Goal: Navigation & Orientation: Find specific page/section

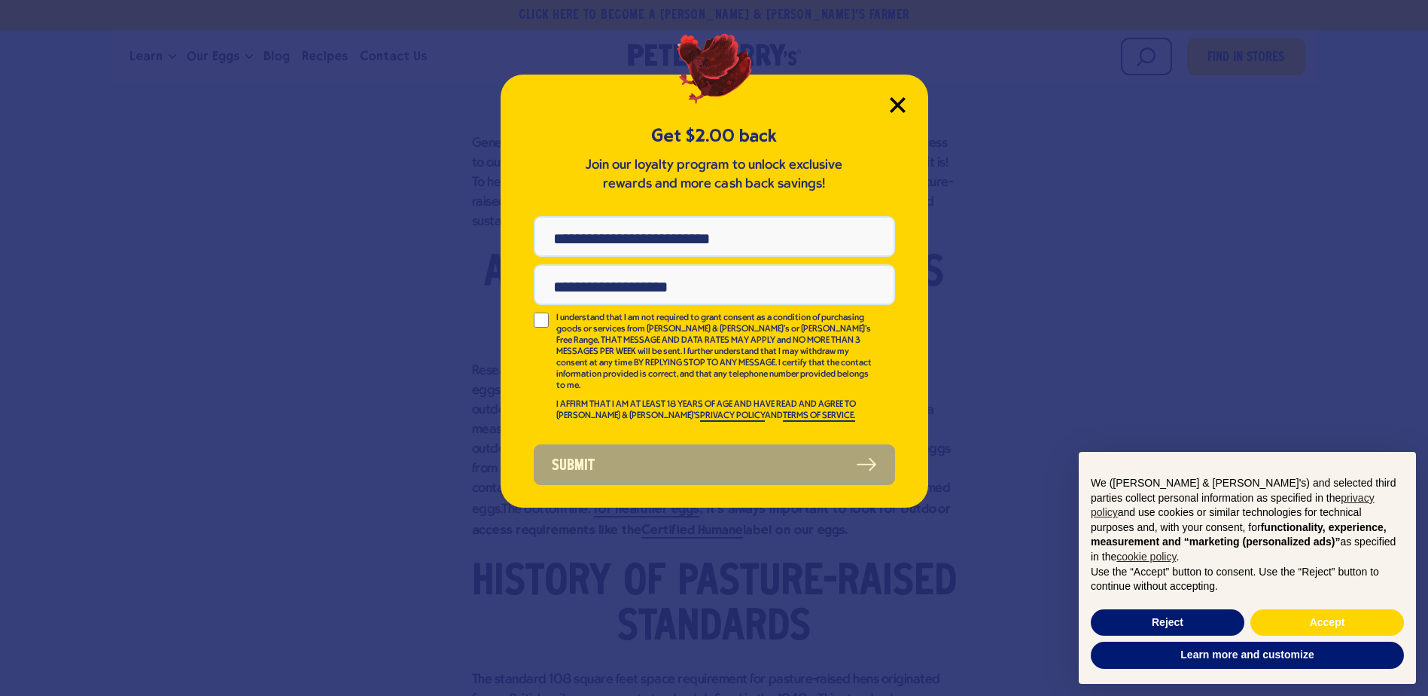
click at [895, 105] on icon "Close Modal" at bounding box center [898, 105] width 14 height 14
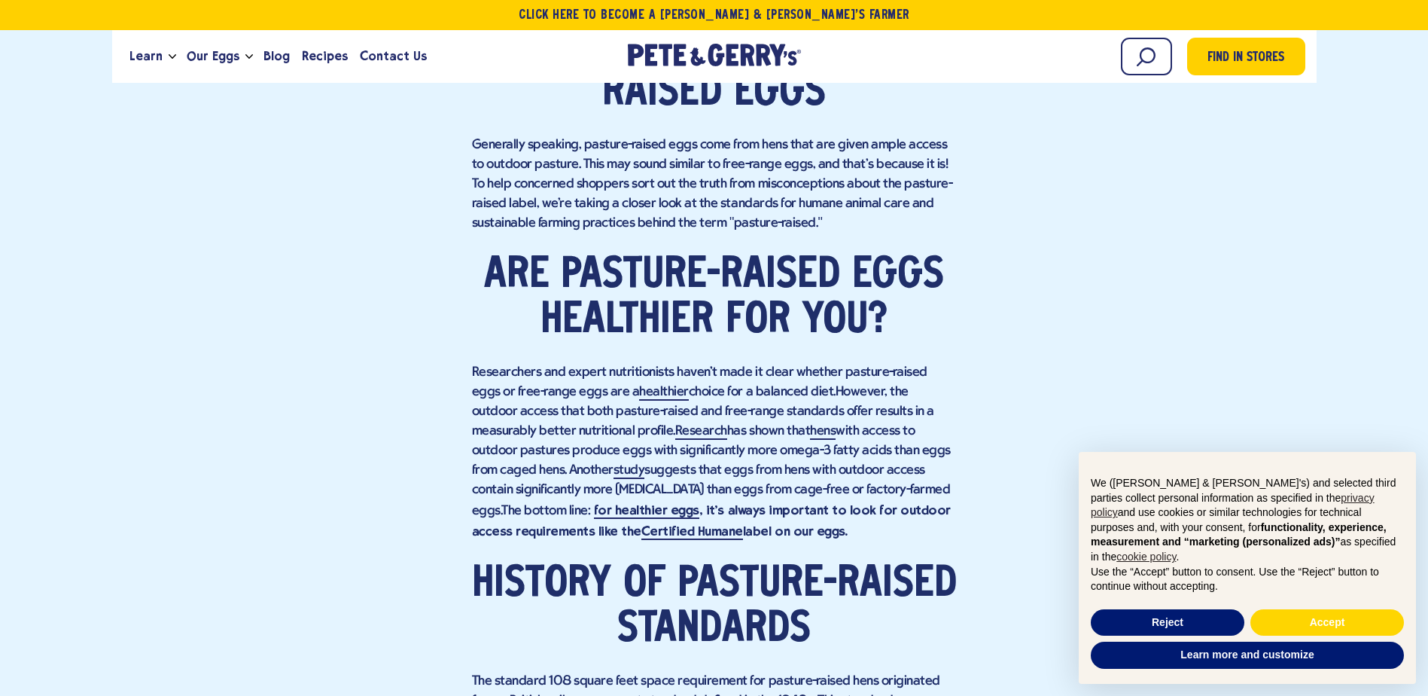
scroll to position [979, 0]
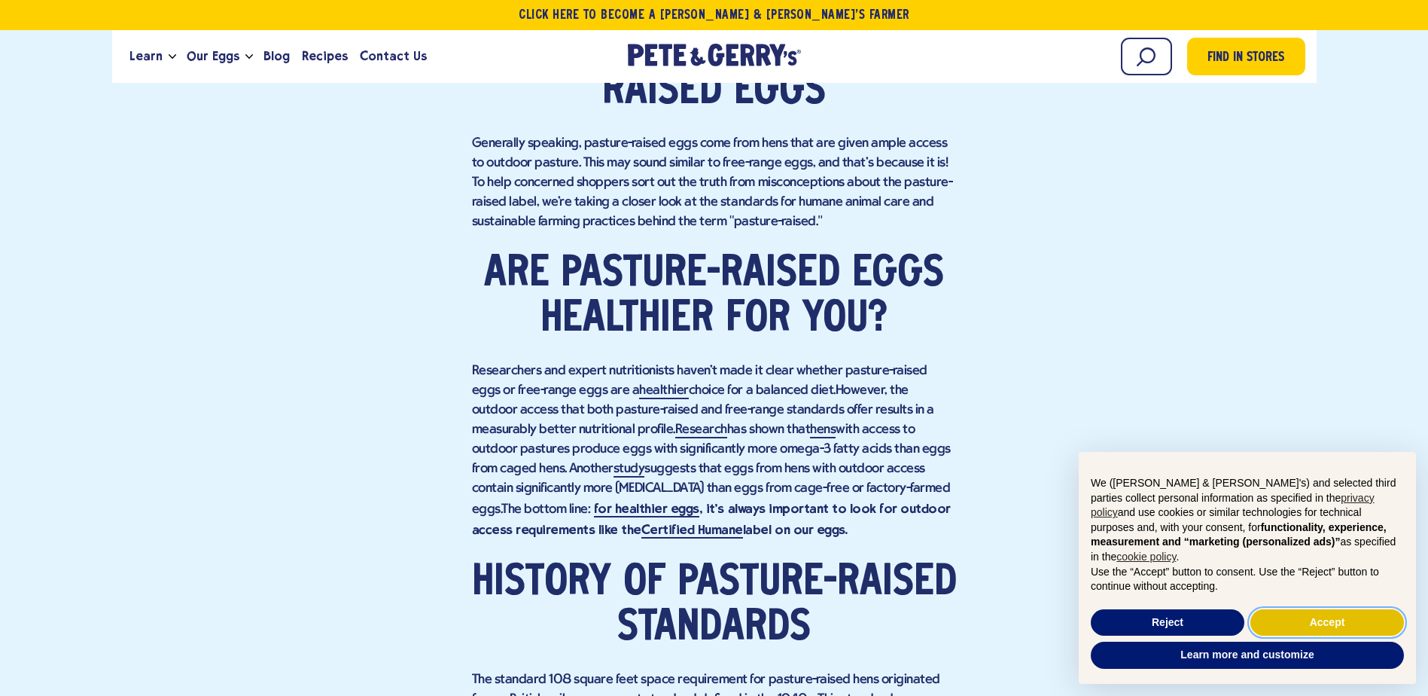
click at [1364, 623] on button "Accept" at bounding box center [1327, 622] width 154 height 27
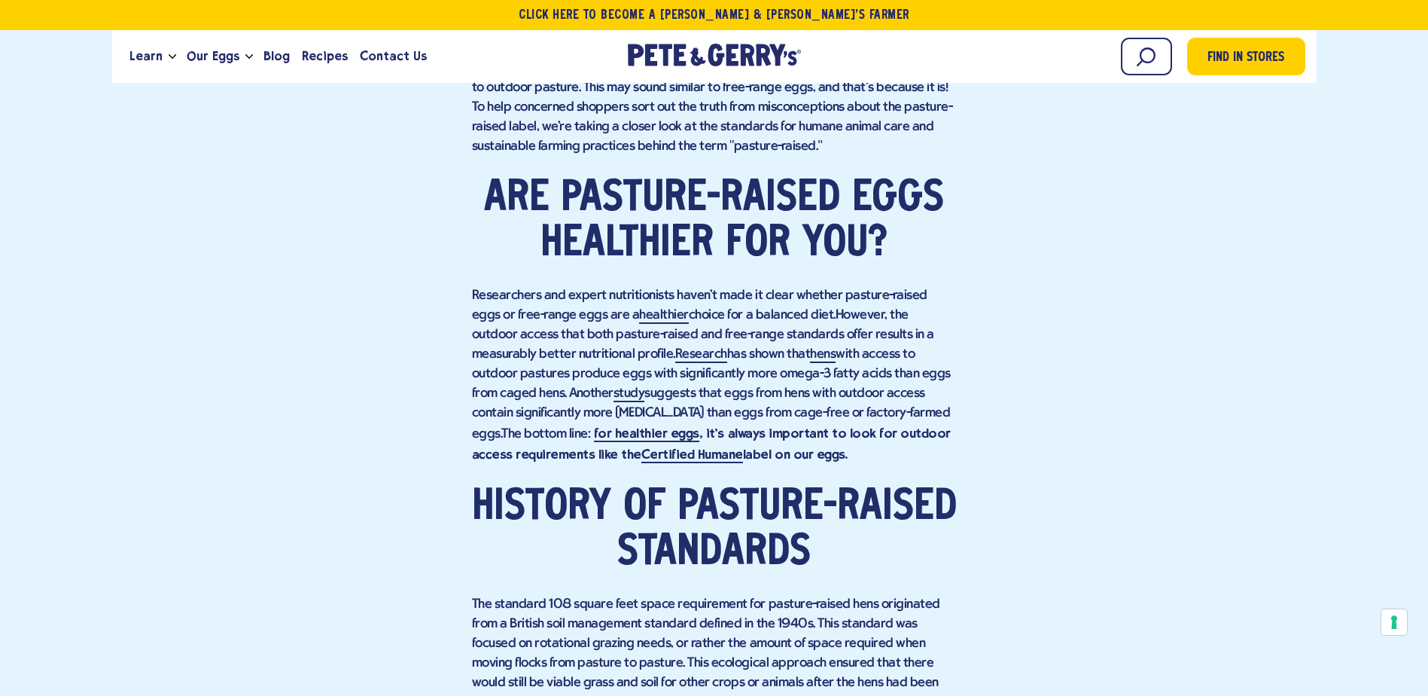
scroll to position [1129, 0]
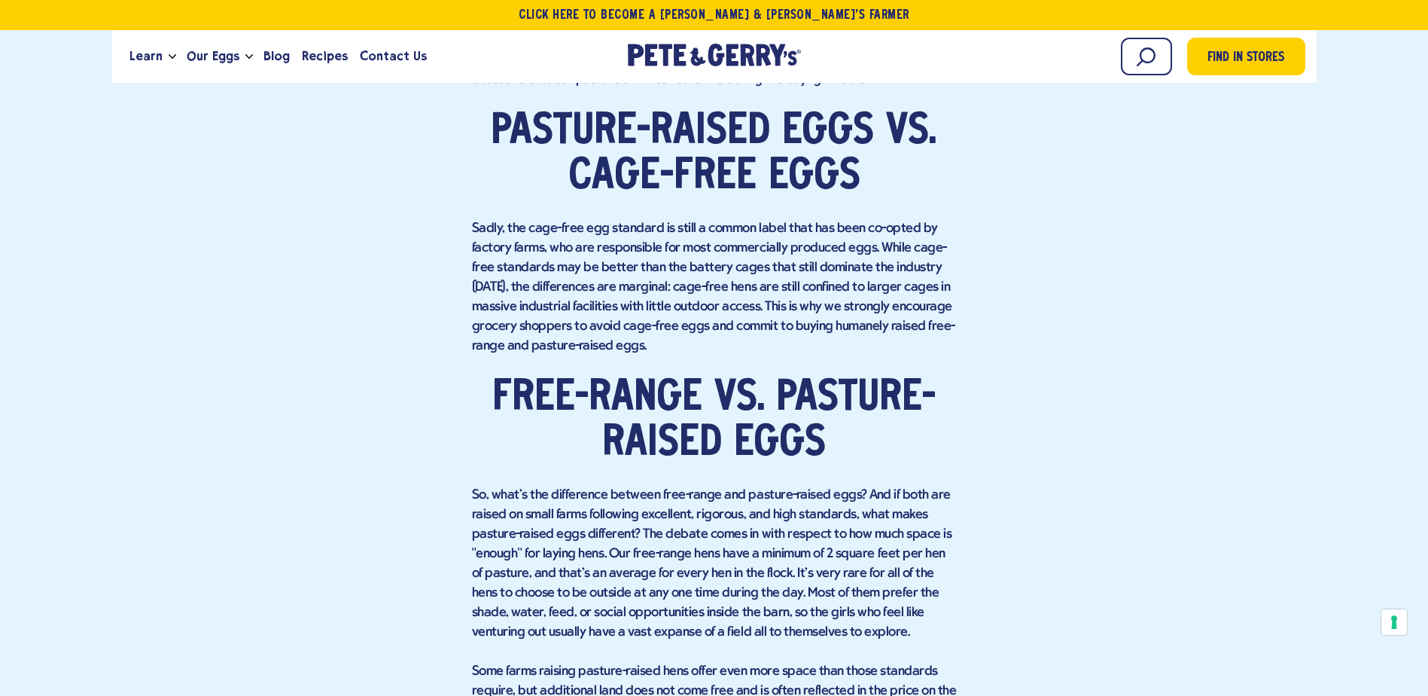
scroll to position [1957, 0]
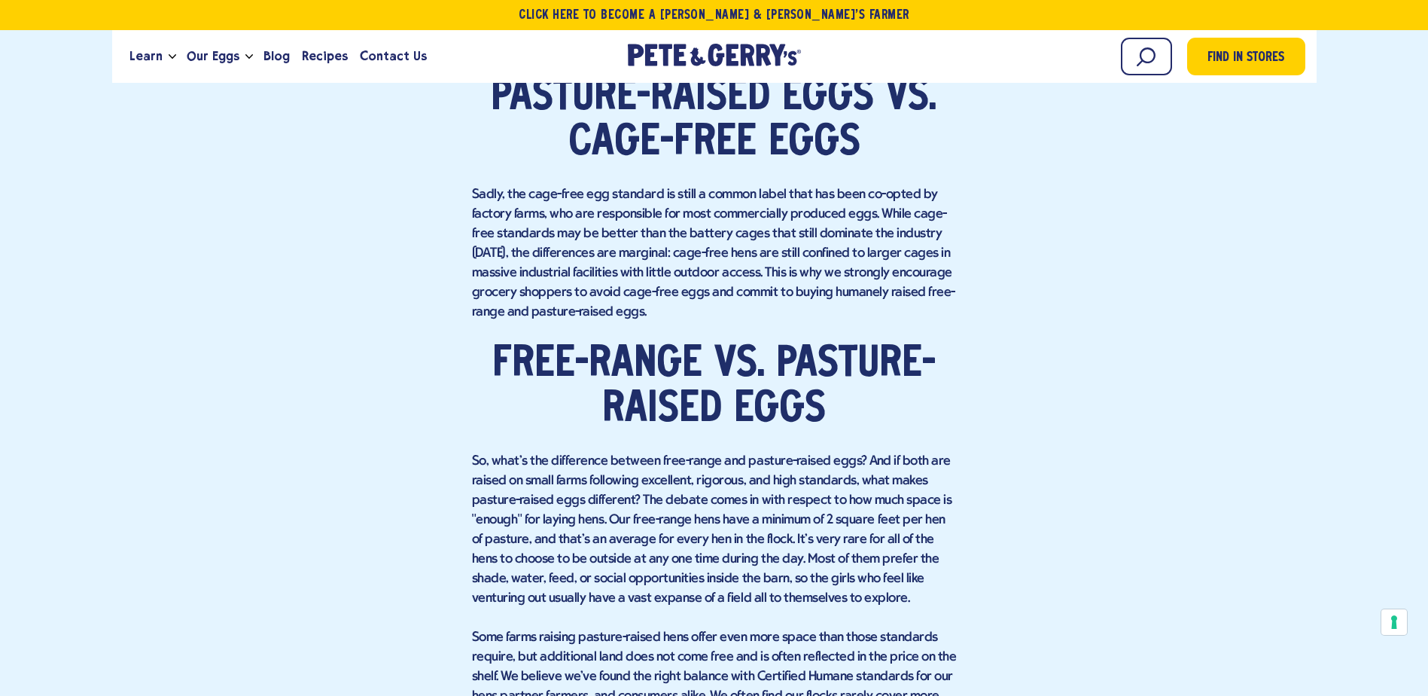
click at [118, 272] on div "Find in Stores Understanding the Benefits of Pasture-Raised Eggs Are pasture-ra…" at bounding box center [714, 276] width 1204 height 3015
click at [154, 298] on div "Find in Stores Understanding the Benefits of Pasture-Raised Eggs Are pasture-ra…" at bounding box center [714, 276] width 1182 height 3015
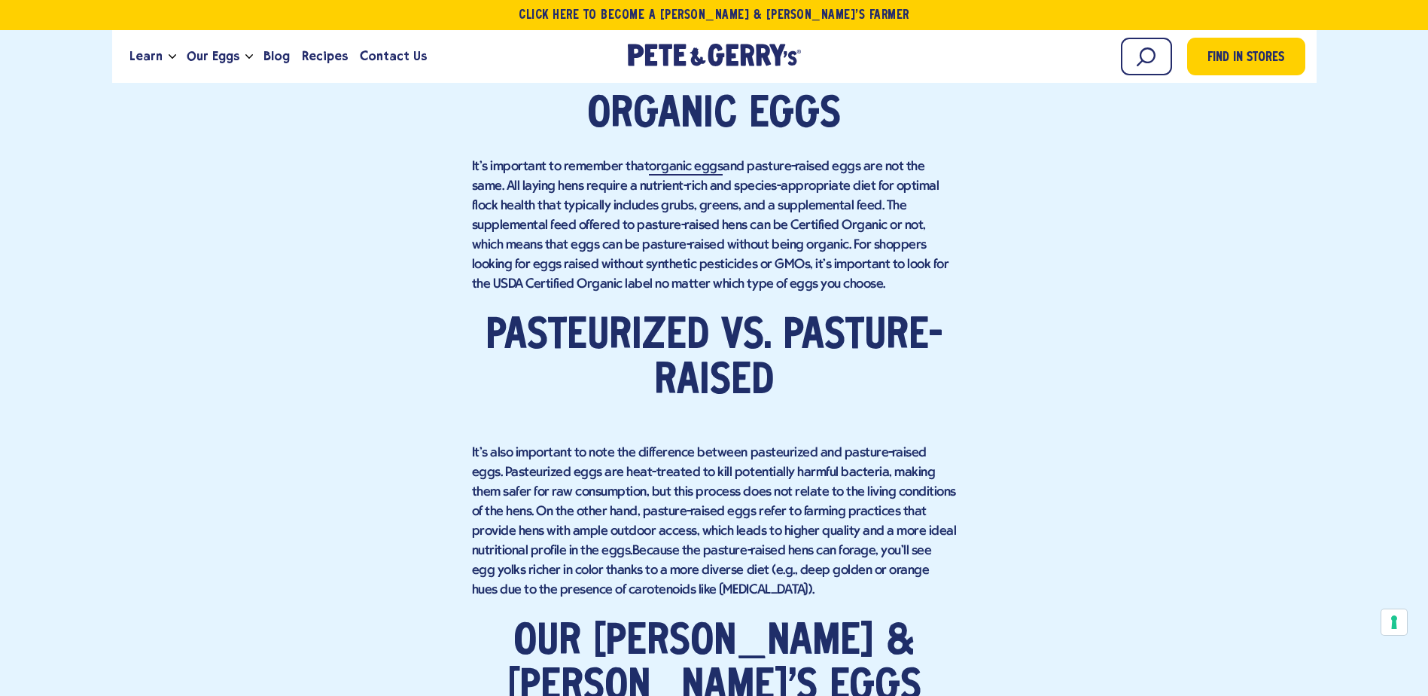
scroll to position [2710, 0]
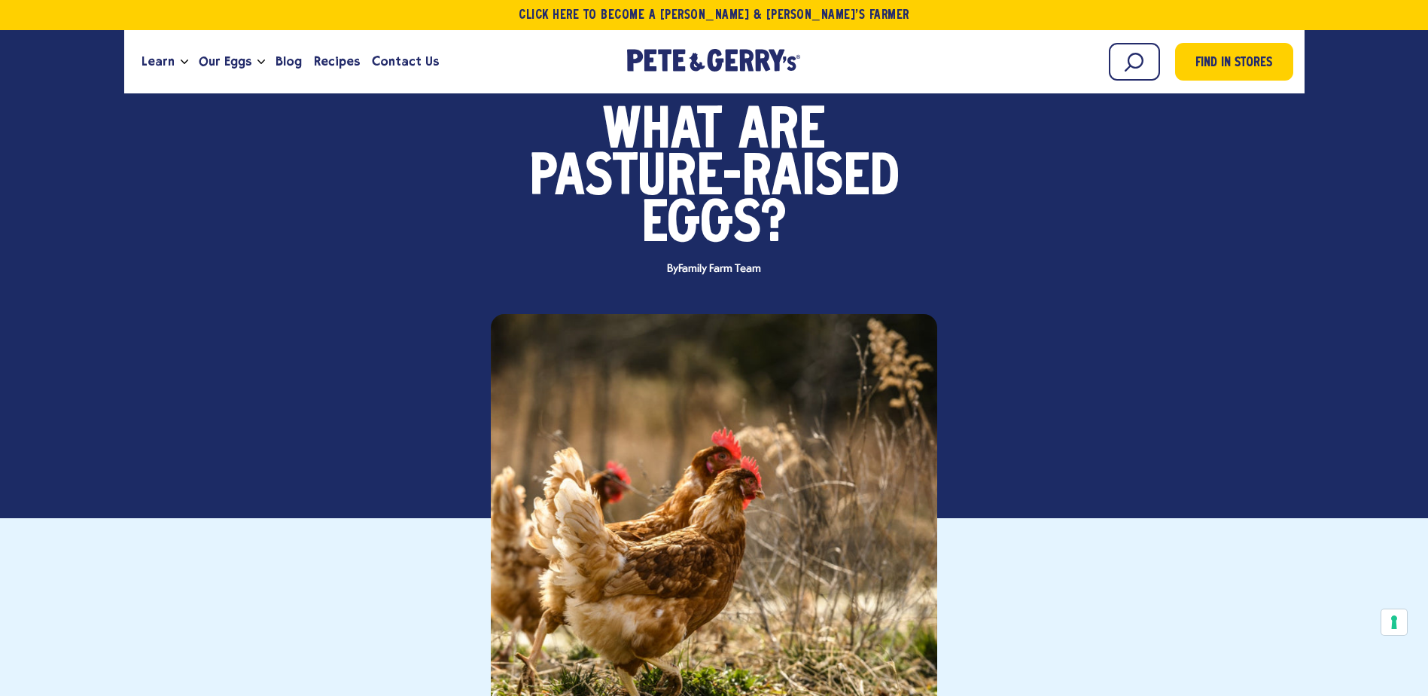
scroll to position [0, 0]
